Goal: Navigation & Orientation: Find specific page/section

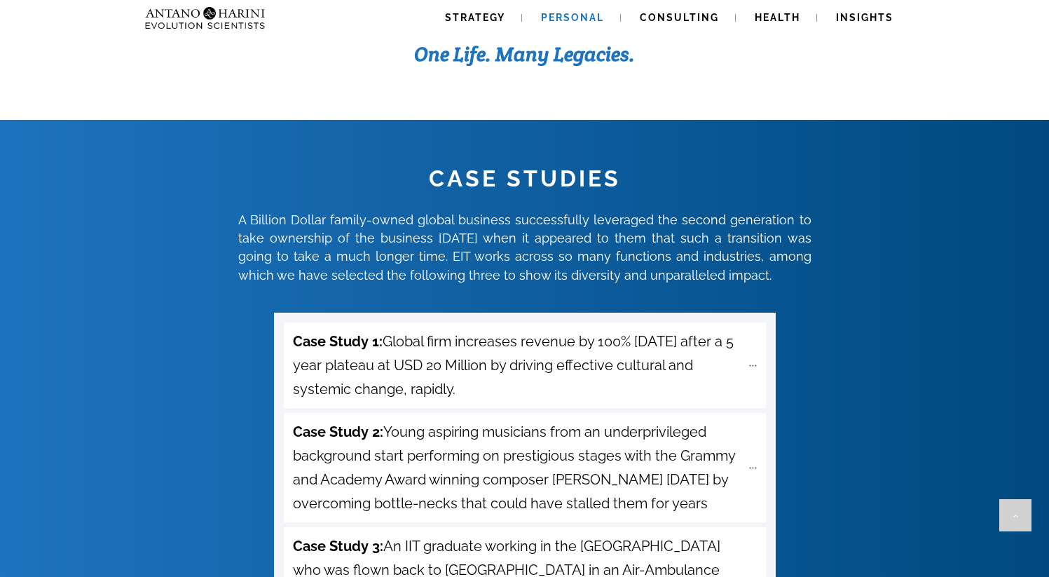
scroll to position [4805, 0]
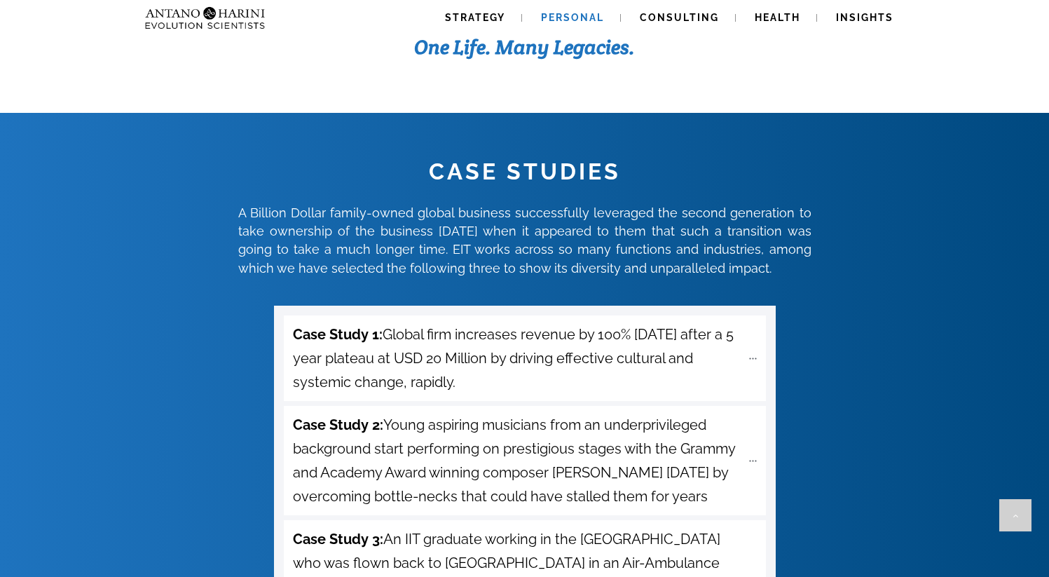
click at [598, 13] on span "Personal" at bounding box center [572, 17] width 63 height 11
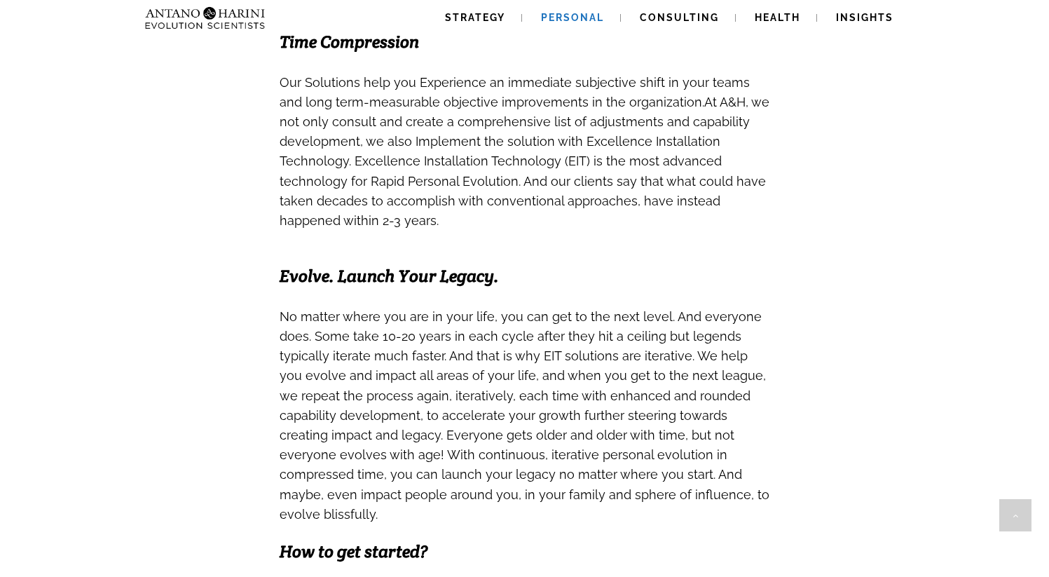
scroll to position [1556, 0]
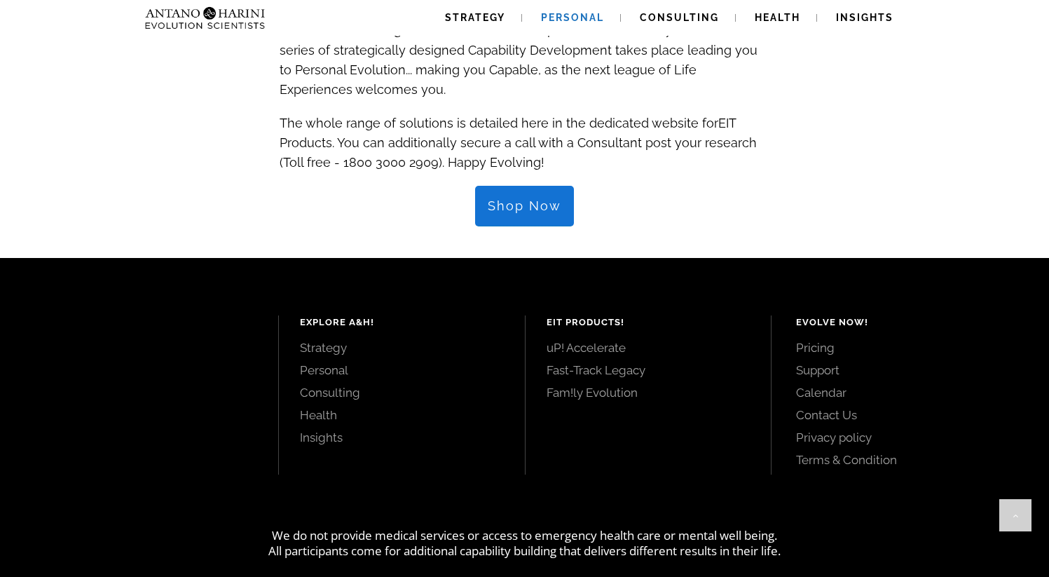
click at [516, 198] on span "Shop Now" at bounding box center [525, 205] width 74 height 15
click at [692, 19] on span "Consulting" at bounding box center [679, 17] width 79 height 11
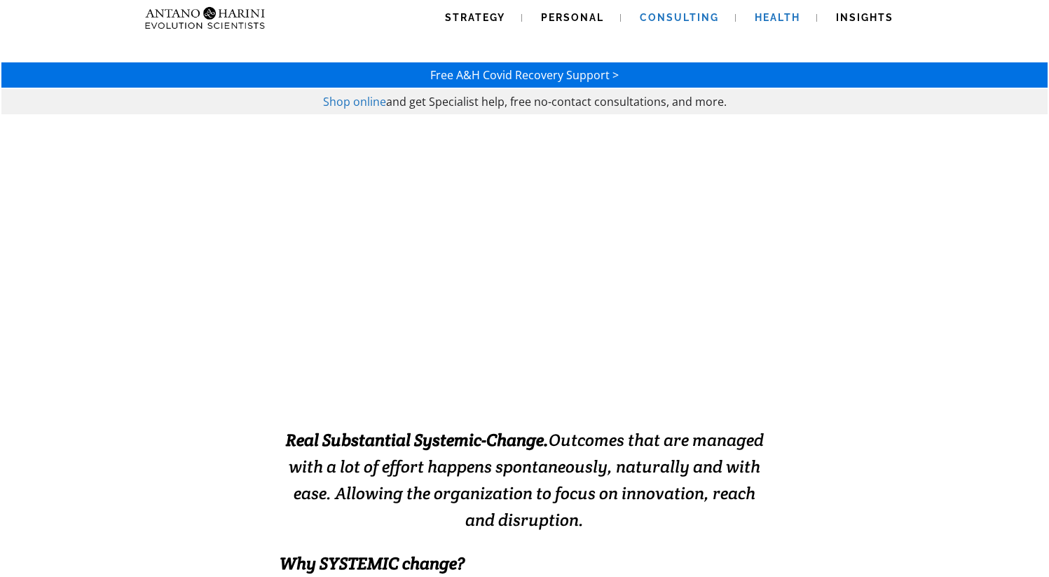
click at [786, 12] on span "Health" at bounding box center [778, 17] width 46 height 11
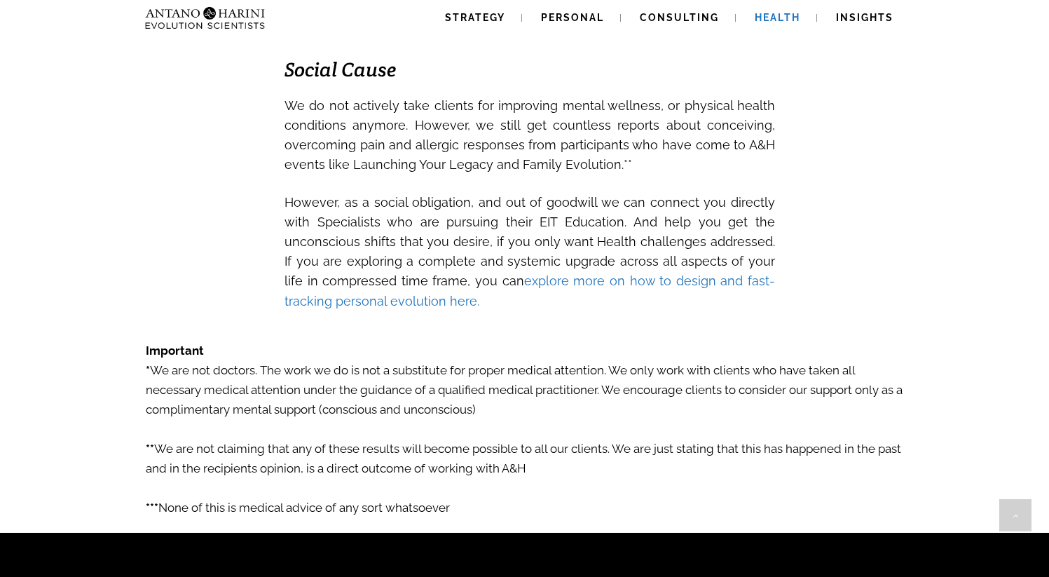
scroll to position [2481, 0]
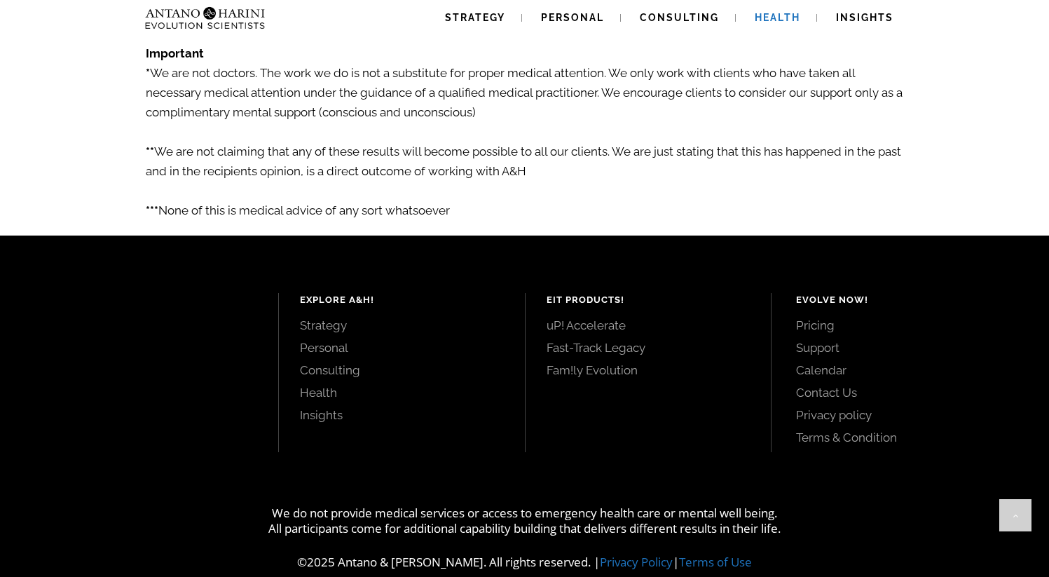
click at [608, 318] on link "uP! Accelerate" at bounding box center [649, 325] width 204 height 15
